Goal: Check status: Check status

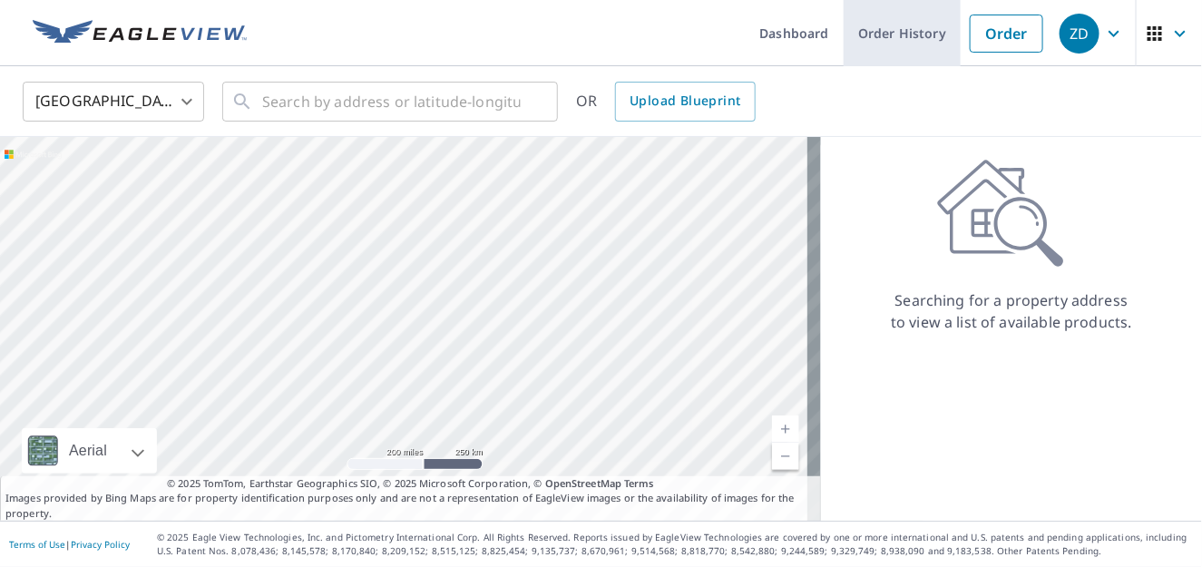
click at [886, 24] on link "Order History" at bounding box center [902, 33] width 117 height 66
